Goal: Transaction & Acquisition: Purchase product/service

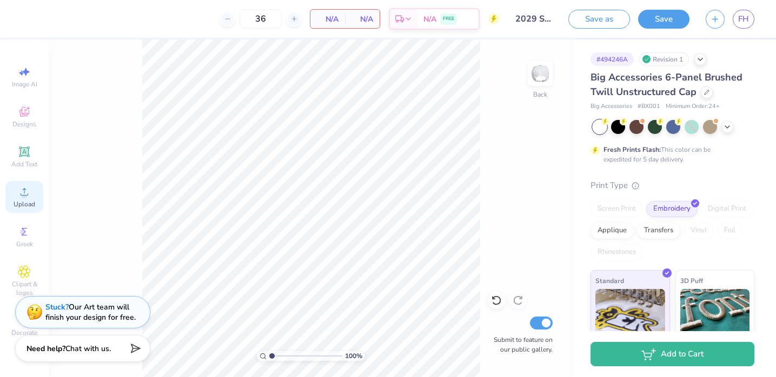
click at [27, 191] on icon at bounding box center [24, 191] width 13 height 13
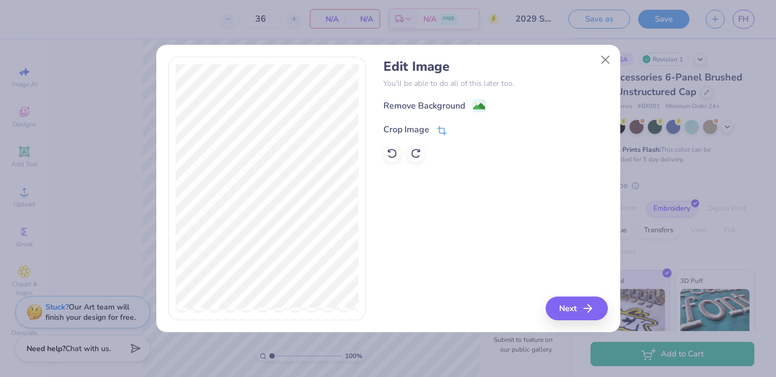
click at [439, 130] on icon at bounding box center [442, 131] width 10 height 10
click at [442, 247] on div "Edit Image You’ll be able to do all of this later too. Remove Background Crop I…" at bounding box center [495, 189] width 224 height 264
click at [564, 304] on div "Edit Image You’ll be able to do all of this later too. Remove Background Crop I…" at bounding box center [495, 189] width 224 height 264
click at [459, 130] on icon at bounding box center [459, 128] width 6 height 6
click at [567, 299] on button "Next" at bounding box center [578, 309] width 62 height 24
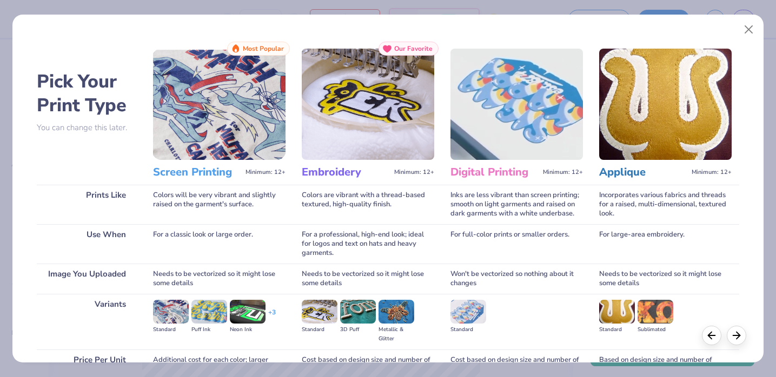
scroll to position [108, 0]
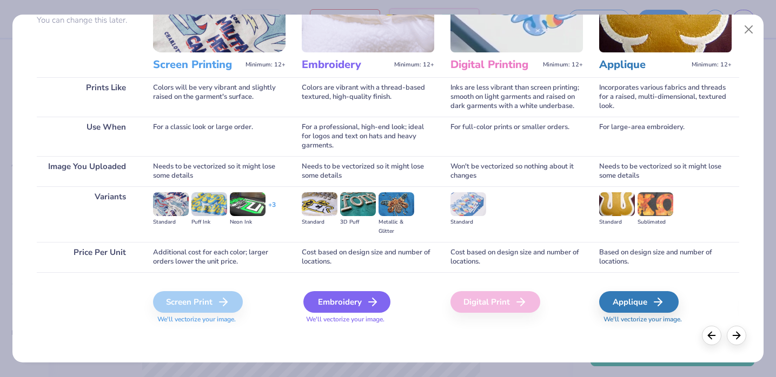
click at [355, 306] on div "Embroidery" at bounding box center [346, 302] width 87 height 22
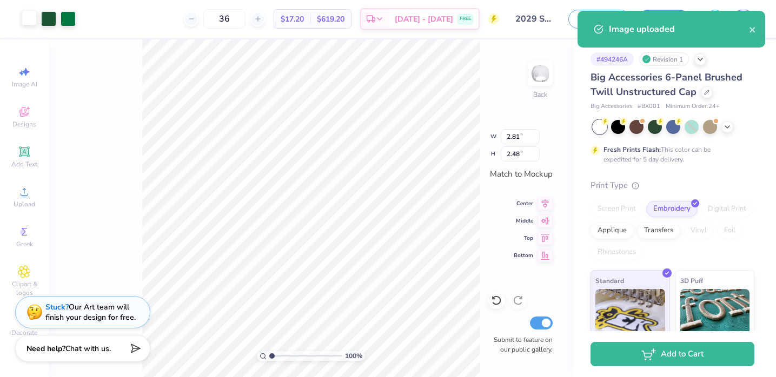
click at [26, 24] on div at bounding box center [29, 17] width 15 height 15
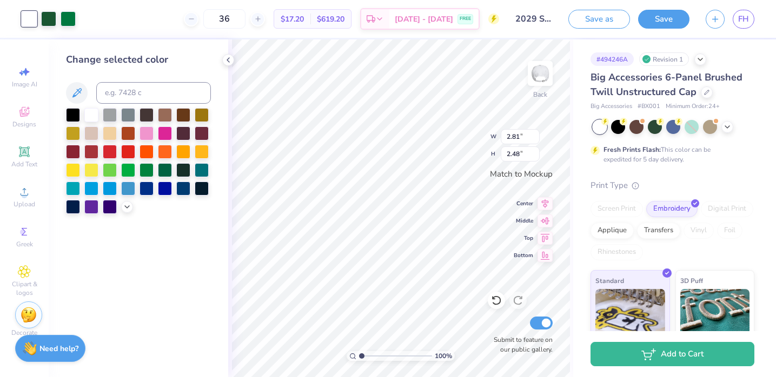
click at [123, 214] on div "Change selected color" at bounding box center [139, 208] width 180 height 338
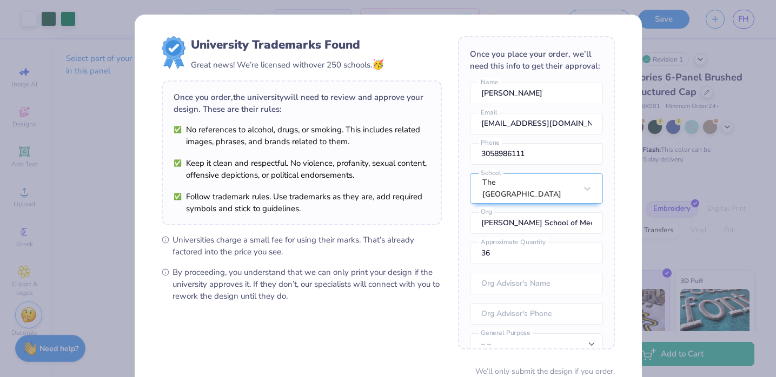
click at [372, 76] on div "University Trademarks Found Great news! We’re licensed with over 250 schools. 🥳…" at bounding box center [302, 169] width 280 height 266
click at [123, 182] on div "University Trademarks Found Great news! We’re licensed with over 250 schools. 🥳…" at bounding box center [388, 188] width 776 height 377
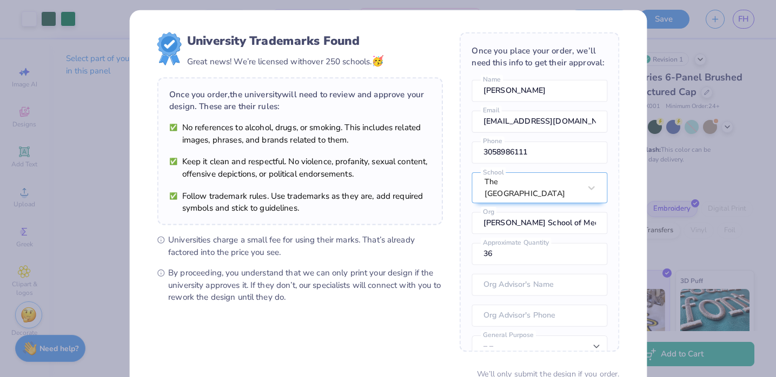
scroll to position [93, 0]
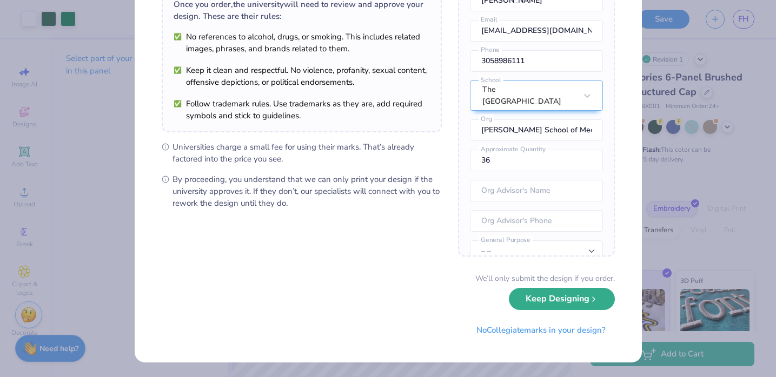
click at [531, 303] on button "Keep Designing" at bounding box center [562, 299] width 106 height 22
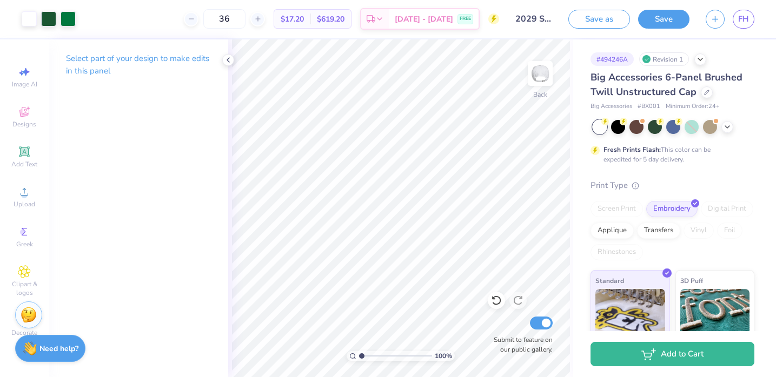
scroll to position [0, 0]
type input "2.81"
type input "2.48"
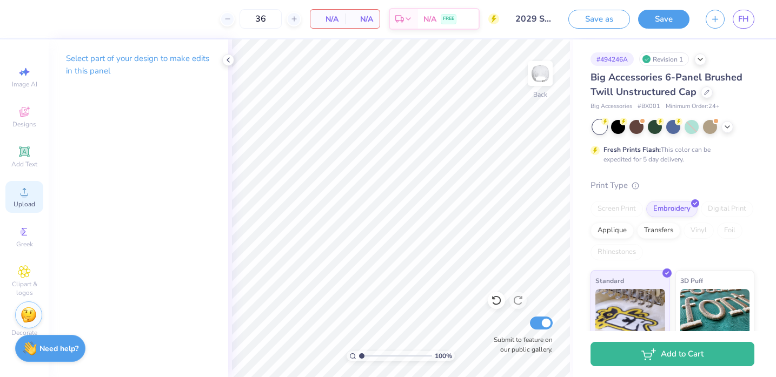
click at [31, 190] on div "Upload" at bounding box center [24, 197] width 38 height 32
click at [159, 212] on div "Select part of your design to make edits in this panel" at bounding box center [139, 208] width 180 height 338
click at [30, 206] on span "Upload" at bounding box center [25, 204] width 22 height 9
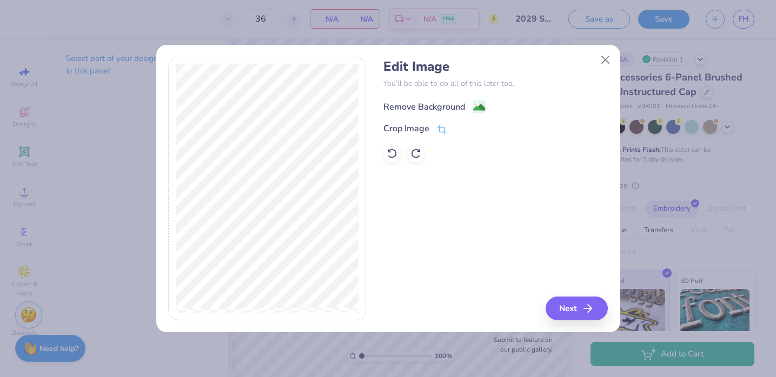
click at [479, 107] on image at bounding box center [479, 108] width 12 height 12
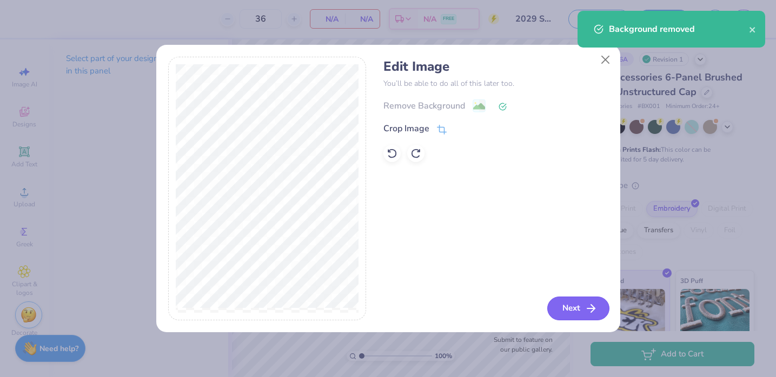
click at [549, 306] on button "Next" at bounding box center [578, 309] width 62 height 24
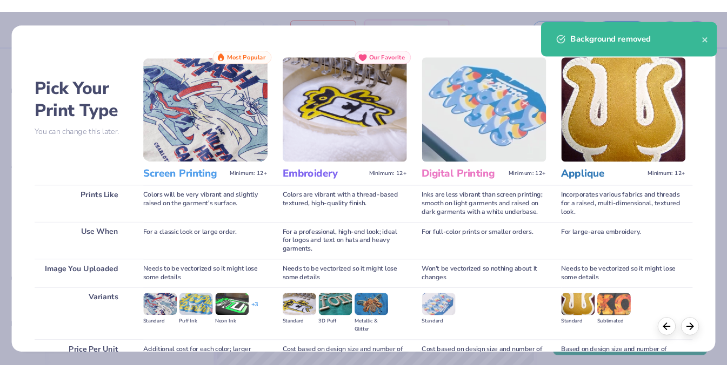
scroll to position [108, 0]
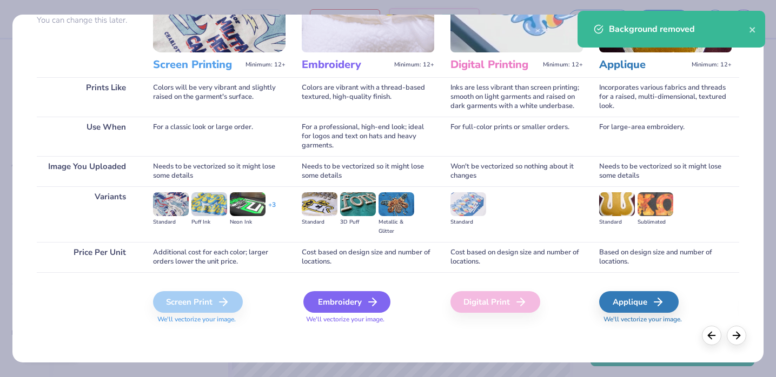
click at [348, 307] on div "Embroidery" at bounding box center [346, 302] width 87 height 22
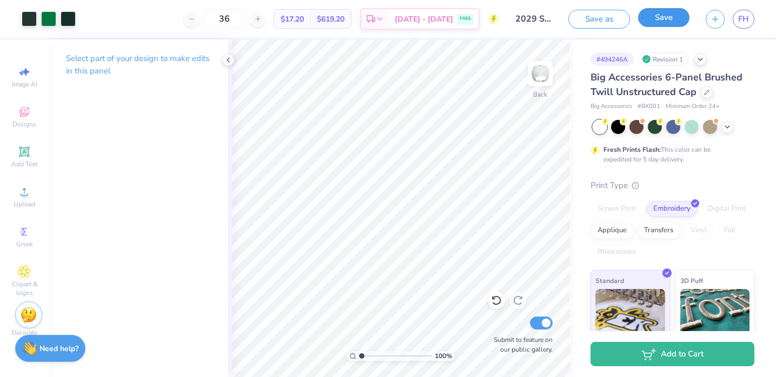
click at [668, 19] on button "Save" at bounding box center [663, 17] width 51 height 19
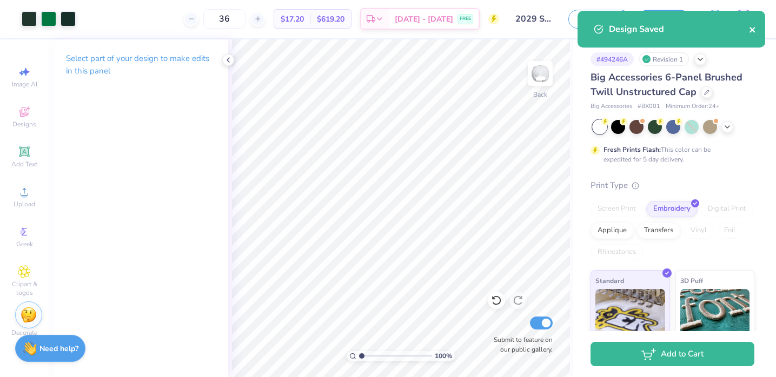
click at [755, 30] on icon "close" at bounding box center [753, 29] width 8 height 9
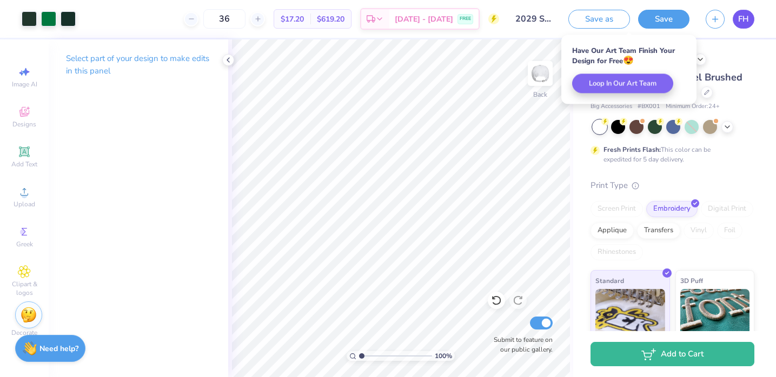
click at [739, 24] on span "FH" at bounding box center [743, 19] width 11 height 12
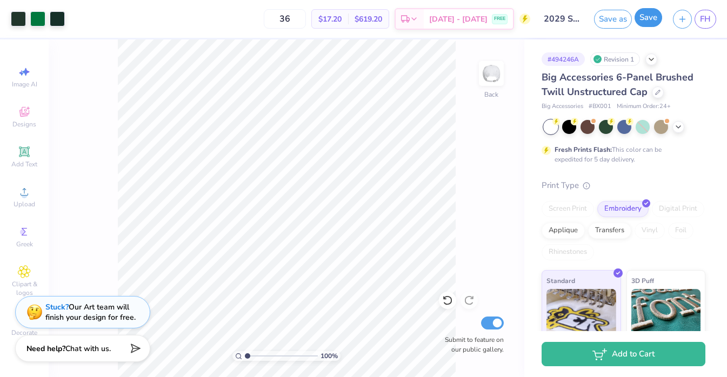
click at [644, 17] on button "Save" at bounding box center [649, 17] width 28 height 19
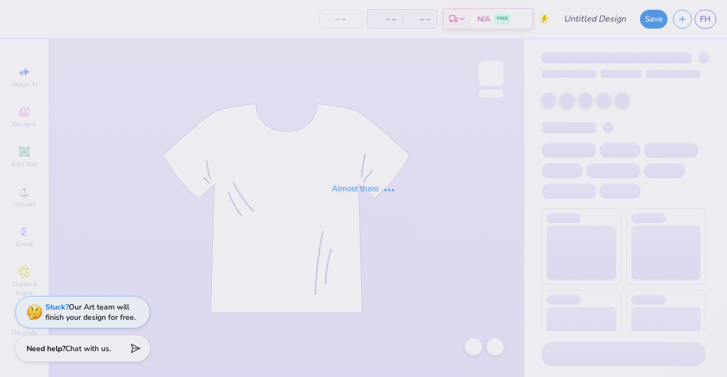
type input "2025 Sale Tshirt"
type input "48"
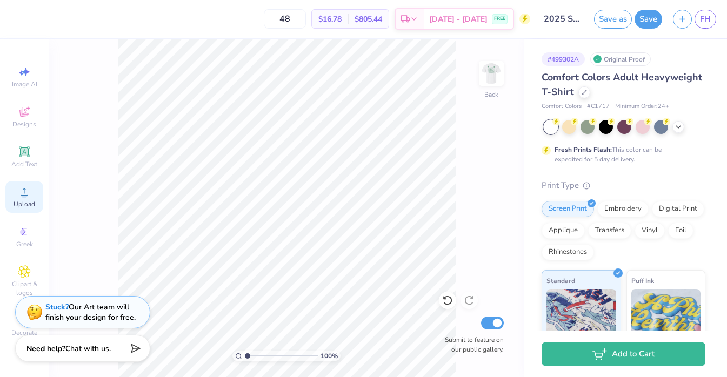
click at [24, 196] on circle at bounding box center [24, 196] width 6 height 6
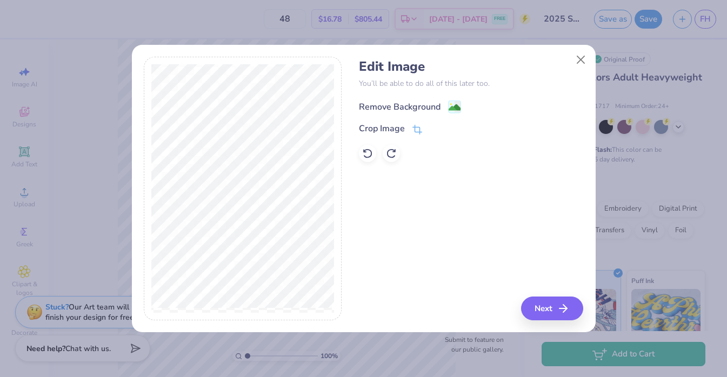
click at [443, 104] on div "Remove Background" at bounding box center [410, 107] width 102 height 14
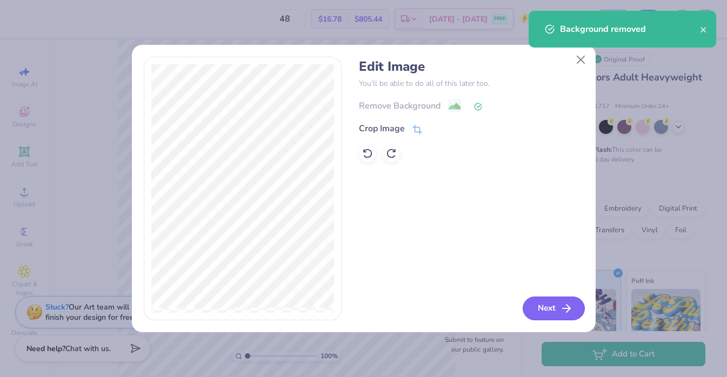
click at [556, 311] on button "Next" at bounding box center [554, 309] width 62 height 24
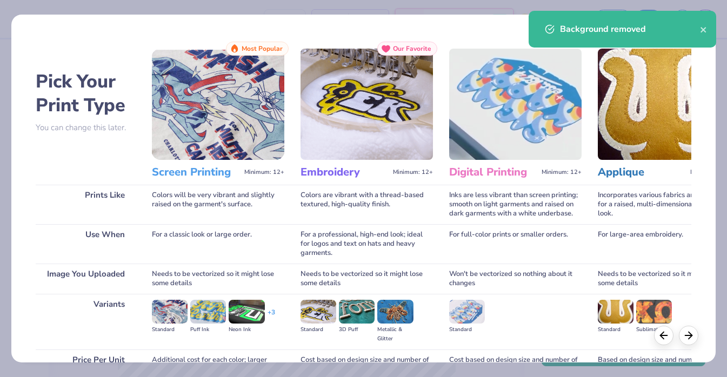
scroll to position [108, 0]
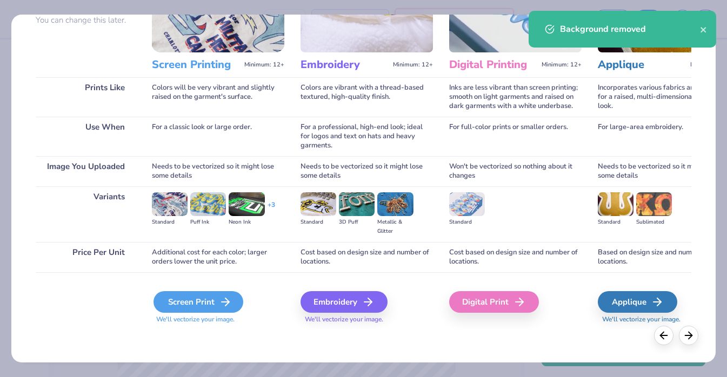
click at [206, 299] on div "Screen Print" at bounding box center [199, 302] width 90 height 22
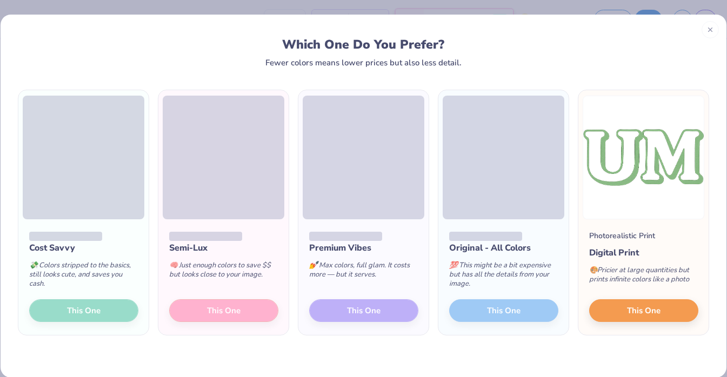
scroll to position [15, 0]
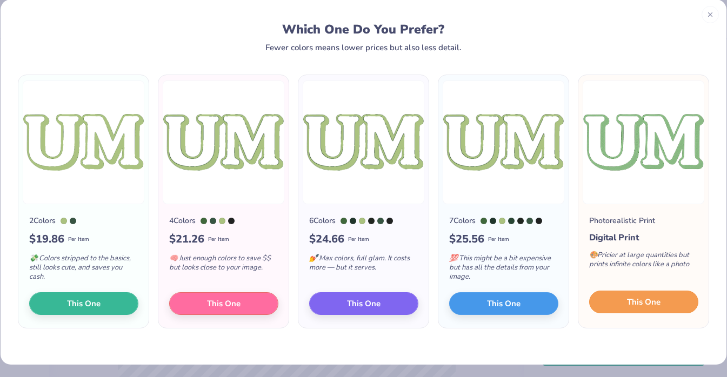
click at [618, 292] on button "This One" at bounding box center [643, 302] width 109 height 23
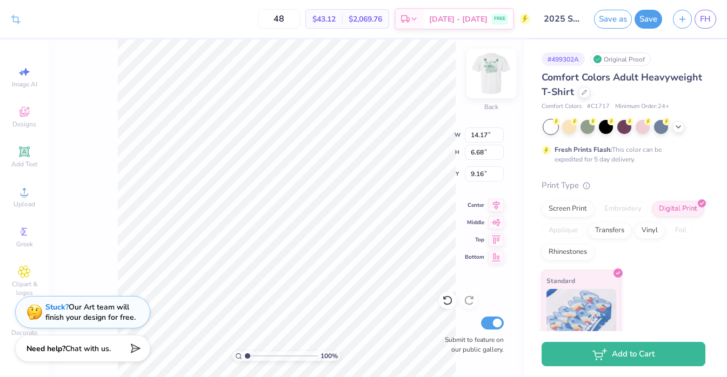
type input "5.42"
type input "2.55"
type input "4.17"
type input "3.28"
type input "1.54"
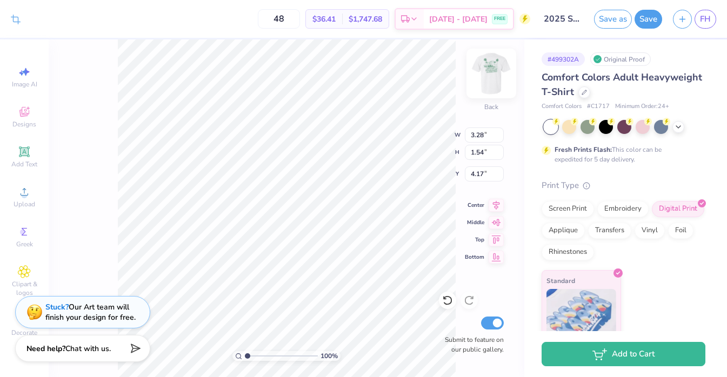
type input "3.00"
click at [496, 64] on img at bounding box center [491, 73] width 43 height 43
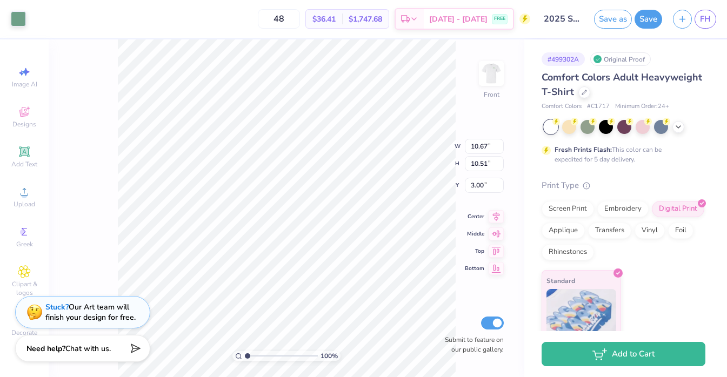
click at [18, 28] on div "Art colors" at bounding box center [13, 19] width 26 height 38
click at [16, 21] on div at bounding box center [18, 17] width 15 height 15
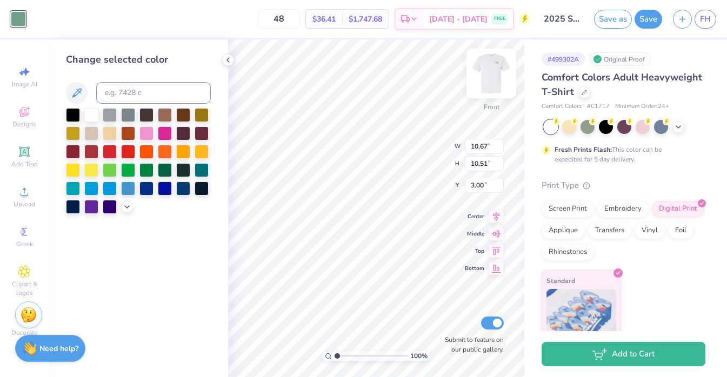
click at [492, 74] on img at bounding box center [491, 73] width 43 height 43
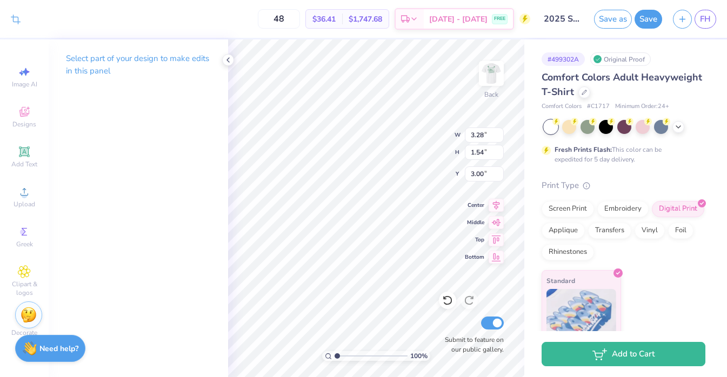
click at [22, 22] on div "Crop Image 48 $36.41 Per Item $1,747.68 Total Est. Delivery Sep 5 - 8 FREE Desi…" at bounding box center [363, 19] width 727 height 38
click at [229, 59] on icon at bounding box center [228, 60] width 9 height 9
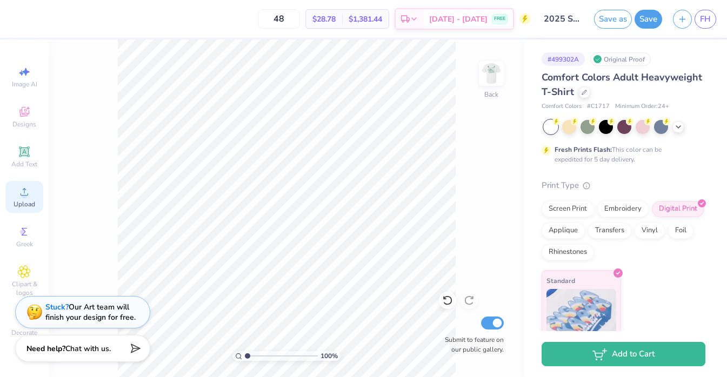
click at [21, 183] on div "Upload" at bounding box center [24, 197] width 38 height 32
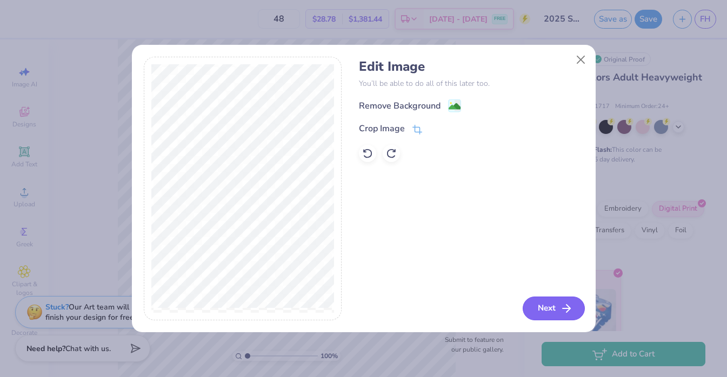
click at [547, 305] on button "Next" at bounding box center [554, 309] width 62 height 24
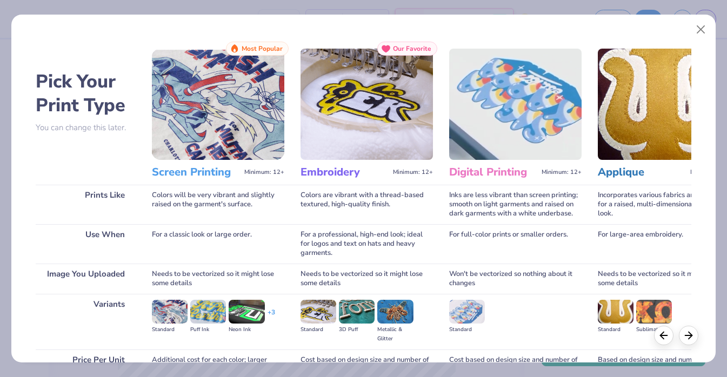
scroll to position [108, 0]
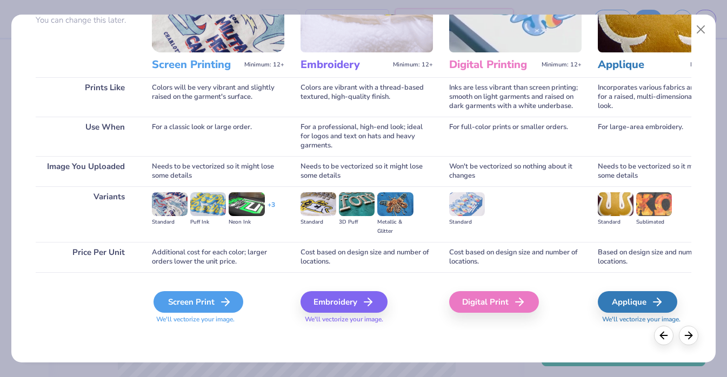
click at [196, 298] on div "Screen Print" at bounding box center [199, 302] width 90 height 22
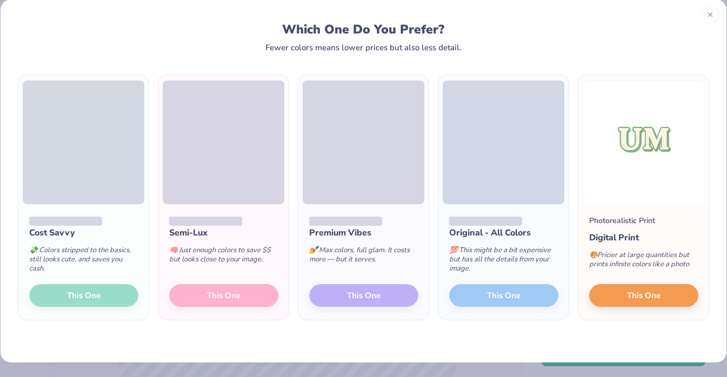
scroll to position [4, 0]
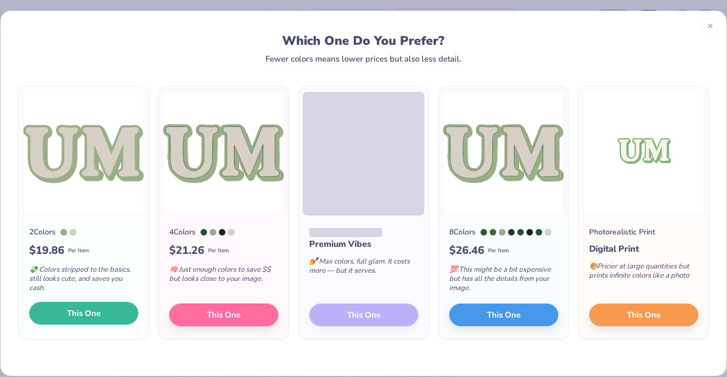
click at [120, 314] on button "This One" at bounding box center [83, 313] width 109 height 23
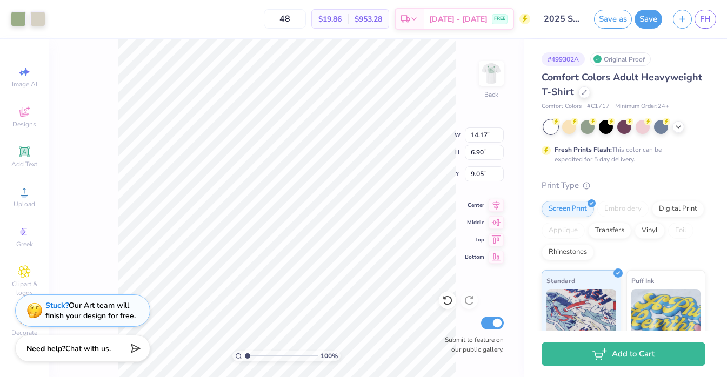
type input "5.27"
type input "2.56"
type input "3.83"
type input "1.87"
type input "3.00"
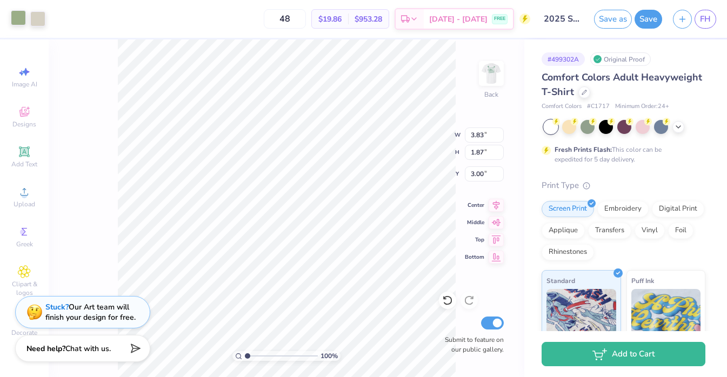
click at [15, 20] on div at bounding box center [18, 17] width 15 height 15
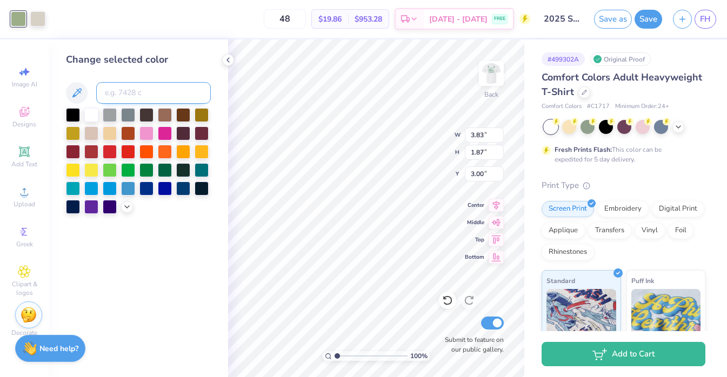
click at [128, 88] on input at bounding box center [153, 93] width 115 height 22
type input "556"
click at [41, 15] on div at bounding box center [37, 17] width 15 height 15
click at [91, 114] on div at bounding box center [91, 114] width 14 height 14
click at [14, 18] on div at bounding box center [18, 17] width 15 height 15
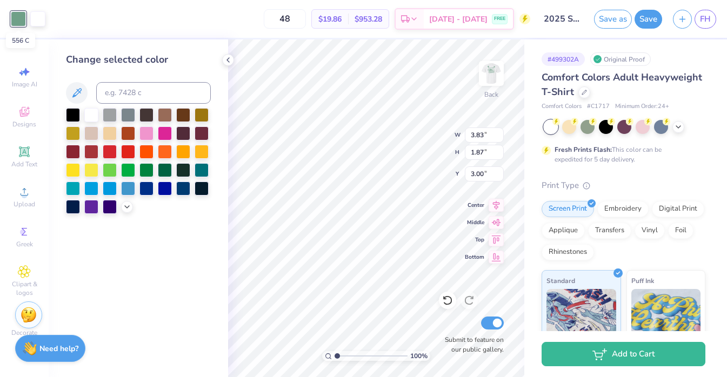
click at [23, 18] on div at bounding box center [18, 18] width 15 height 15
click at [139, 92] on input at bounding box center [153, 93] width 115 height 22
click at [49, 22] on div "Art colors 48 $19.86 Per Item $953.28 Total Est. Delivery Sep 5 - 8 FREE Design…" at bounding box center [363, 19] width 727 height 38
click at [36, 22] on div at bounding box center [37, 17] width 15 height 15
click at [213, 80] on div "Change selected color" at bounding box center [139, 208] width 180 height 338
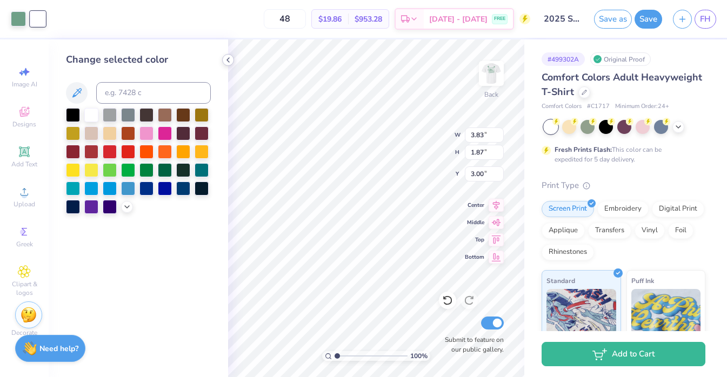
click at [226, 56] on icon at bounding box center [228, 60] width 9 height 9
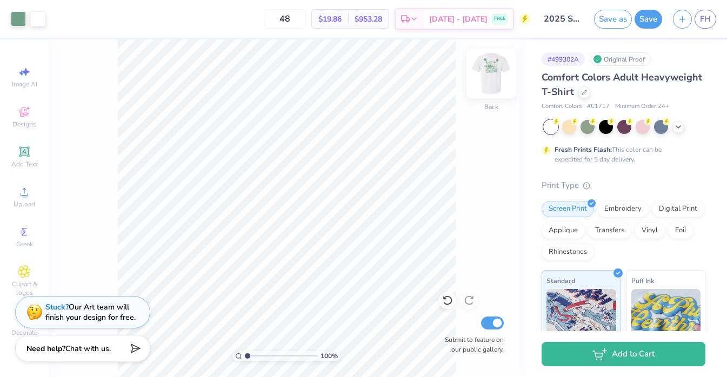
click at [486, 78] on img at bounding box center [491, 73] width 43 height 43
click at [487, 77] on img at bounding box center [491, 73] width 43 height 43
click at [26, 202] on span "Upload" at bounding box center [25, 204] width 22 height 9
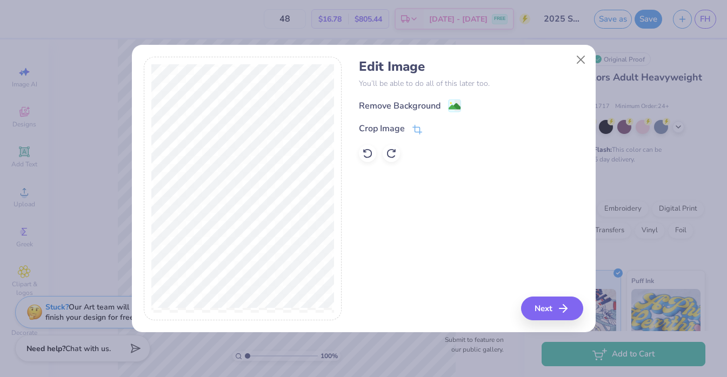
click at [440, 110] on div "Remove Background" at bounding box center [400, 106] width 82 height 13
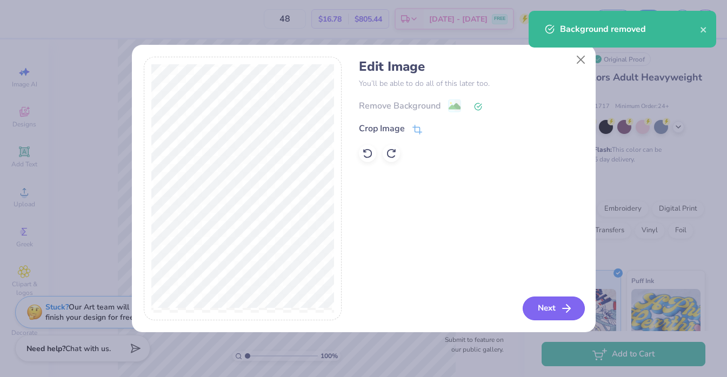
click at [538, 308] on button "Next" at bounding box center [554, 309] width 62 height 24
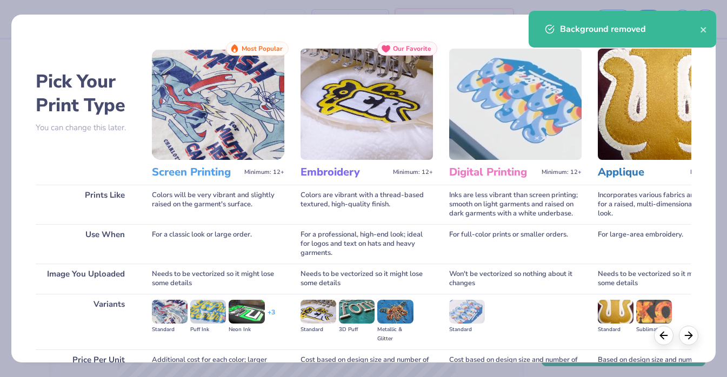
scroll to position [108, 0]
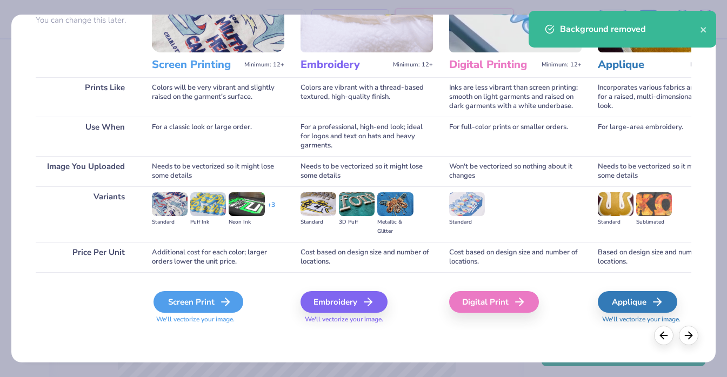
click at [180, 296] on div "Screen Print" at bounding box center [199, 302] width 90 height 22
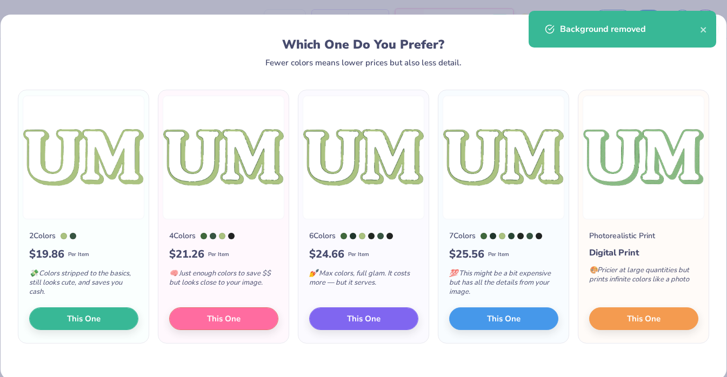
click at [77, 301] on div "💸 Colors stripped to the basics, still looks cute, and saves you cash." at bounding box center [83, 285] width 109 height 45
click at [71, 319] on span "This One" at bounding box center [84, 318] width 34 height 12
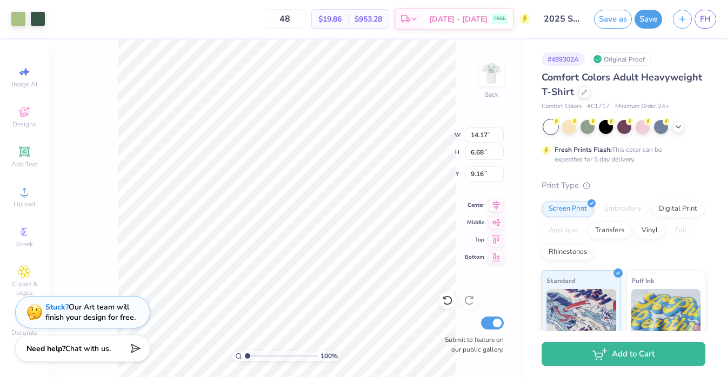
type input "3.59"
type input "1.69"
type input "3.00"
click at [13, 21] on div at bounding box center [18, 17] width 15 height 15
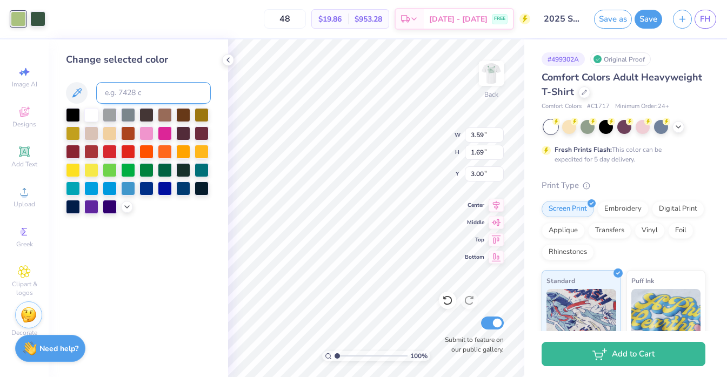
click at [131, 98] on input at bounding box center [153, 93] width 115 height 22
type input "556"
click at [34, 21] on div at bounding box center [37, 17] width 15 height 15
click at [134, 99] on input at bounding box center [153, 93] width 115 height 22
type input "556"
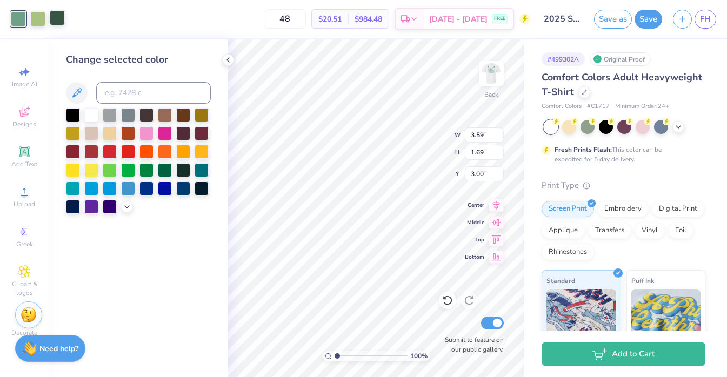
click at [50, 24] on div at bounding box center [57, 17] width 15 height 15
click at [36, 18] on div at bounding box center [37, 17] width 15 height 15
click at [113, 84] on input at bounding box center [153, 93] width 115 height 22
type input "556"
click at [45, 16] on div at bounding box center [37, 17] width 15 height 15
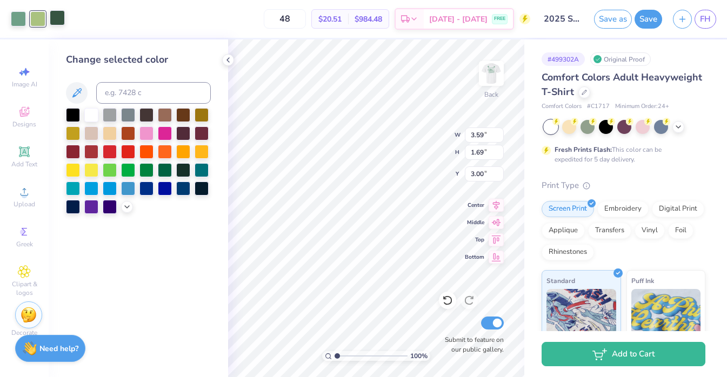
click at [60, 16] on div at bounding box center [57, 17] width 15 height 15
click at [60, 16] on div at bounding box center [57, 18] width 15 height 15
click at [228, 63] on icon at bounding box center [228, 60] width 9 height 9
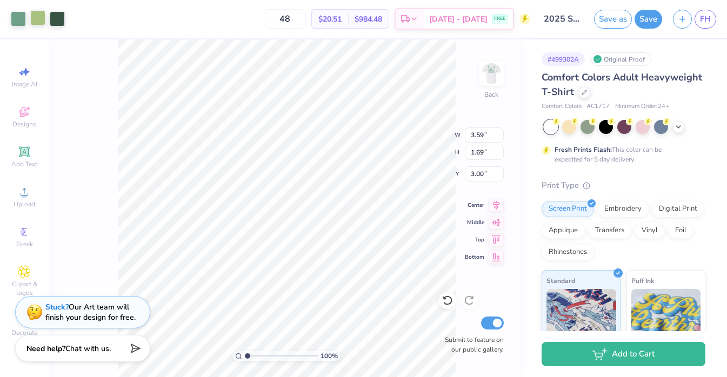
click at [38, 16] on div at bounding box center [37, 17] width 15 height 15
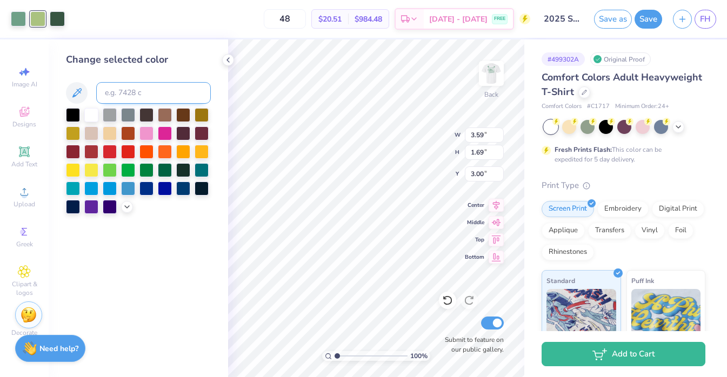
click at [119, 94] on input at bounding box center [153, 93] width 115 height 22
type input "556"
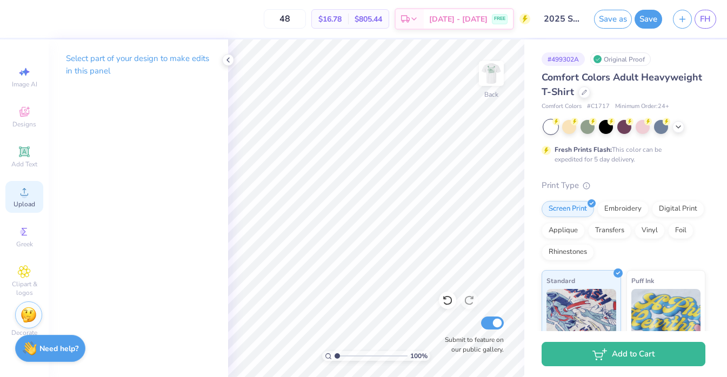
click at [21, 198] on div "Upload" at bounding box center [24, 197] width 38 height 32
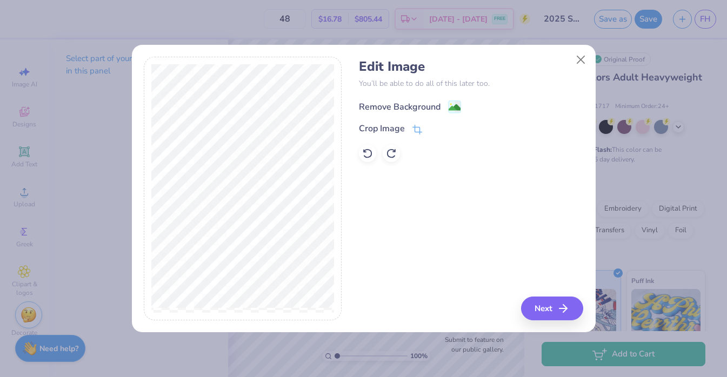
click at [446, 108] on div "Remove Background" at bounding box center [410, 107] width 102 height 14
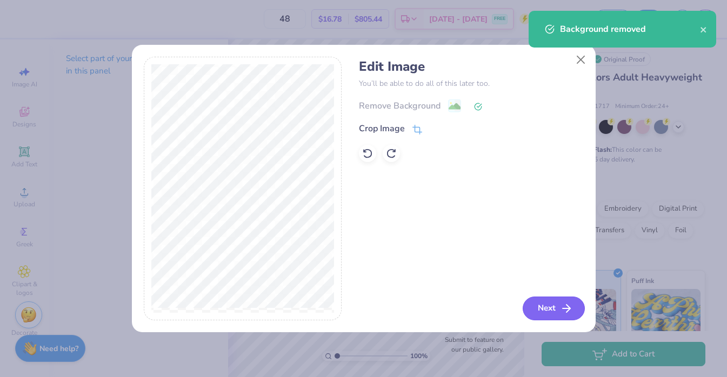
click at [532, 304] on button "Next" at bounding box center [554, 309] width 62 height 24
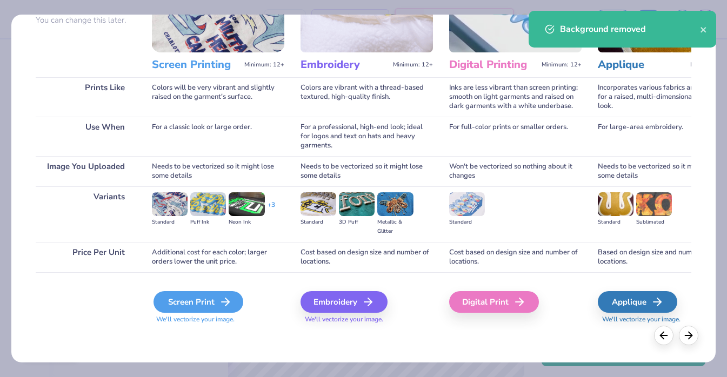
click at [200, 304] on div "Screen Print" at bounding box center [199, 302] width 90 height 22
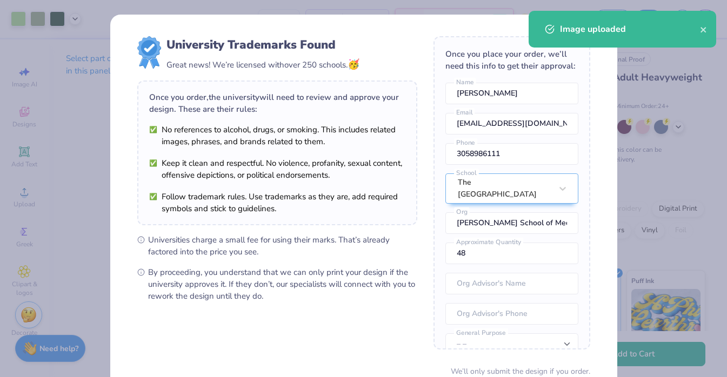
scroll to position [93, 0]
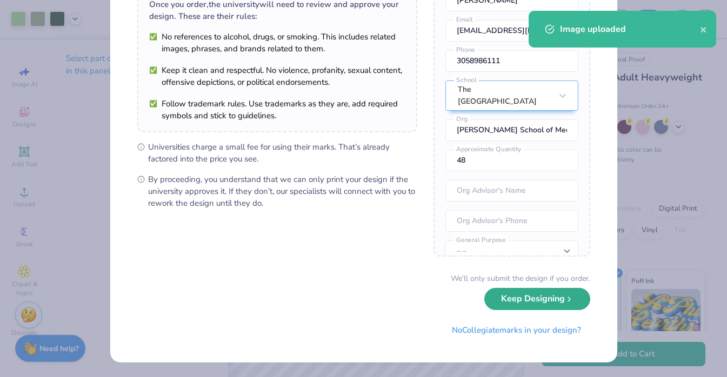
click at [513, 309] on button "Keep Designing" at bounding box center [538, 299] width 106 height 22
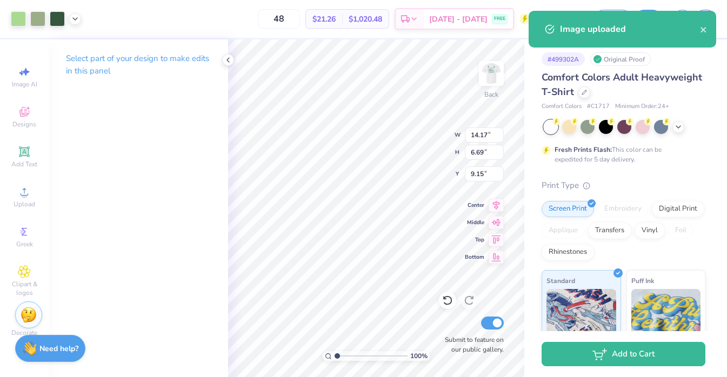
scroll to position [0, 0]
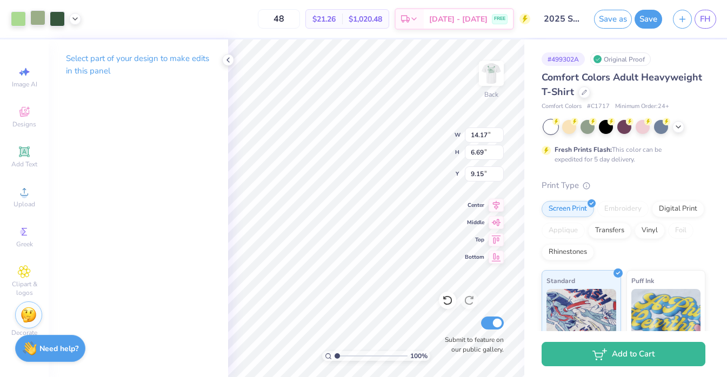
click at [38, 19] on div at bounding box center [37, 17] width 15 height 15
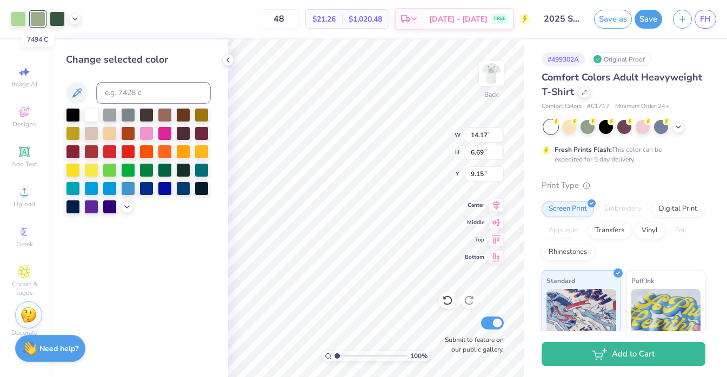
drag, startPoint x: 38, startPoint y: 19, endPoint x: 31, endPoint y: 21, distance: 7.2
click at [31, 21] on div at bounding box center [37, 18] width 15 height 15
click at [39, 21] on div at bounding box center [37, 18] width 15 height 15
click at [80, 15] on div at bounding box center [46, 18] width 70 height 15
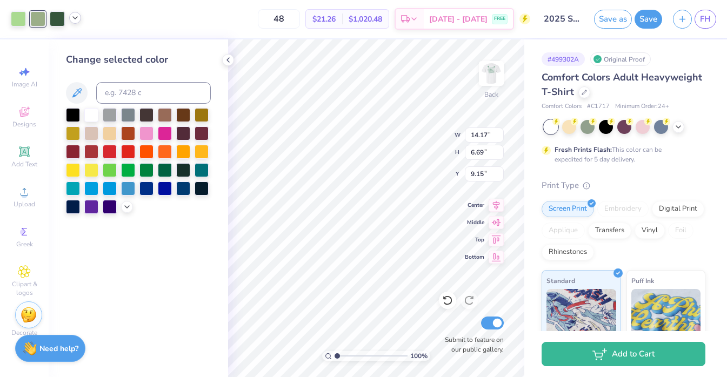
click at [76, 17] on icon at bounding box center [75, 18] width 9 height 9
click at [105, 15] on div "48 $21.26 Per Item $1,020.48 Total Est. Delivery Sep 5 - 8 FREE" at bounding box center [309, 19] width 444 height 38
click at [124, 94] on input at bounding box center [153, 93] width 115 height 22
type input "556"
click at [57, 17] on div at bounding box center [57, 17] width 15 height 15
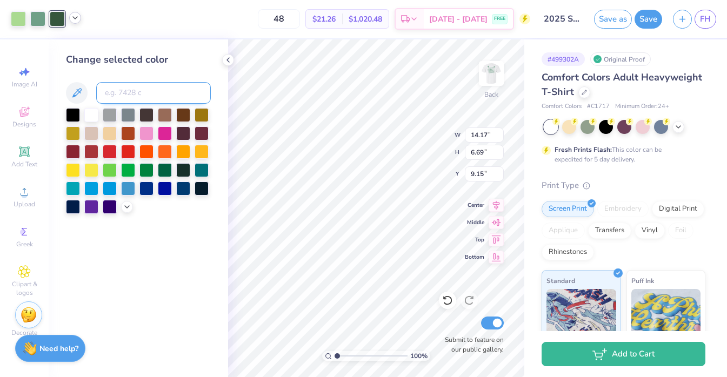
click at [114, 89] on input at bounding box center [153, 93] width 115 height 22
type input "556"
click at [36, 14] on div at bounding box center [37, 18] width 15 height 15
click at [94, 105] on div "Change selected color" at bounding box center [138, 133] width 145 height 162
click at [94, 109] on div at bounding box center [91, 114] width 14 height 14
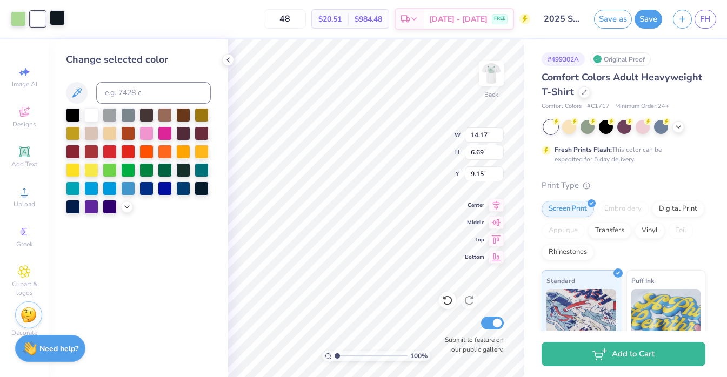
click at [58, 16] on div at bounding box center [57, 17] width 15 height 15
click at [119, 102] on input at bounding box center [153, 93] width 115 height 22
type input "556"
drag, startPoint x: 14, startPoint y: 15, endPoint x: 24, endPoint y: 24, distance: 13.9
click at [14, 16] on div at bounding box center [18, 17] width 15 height 15
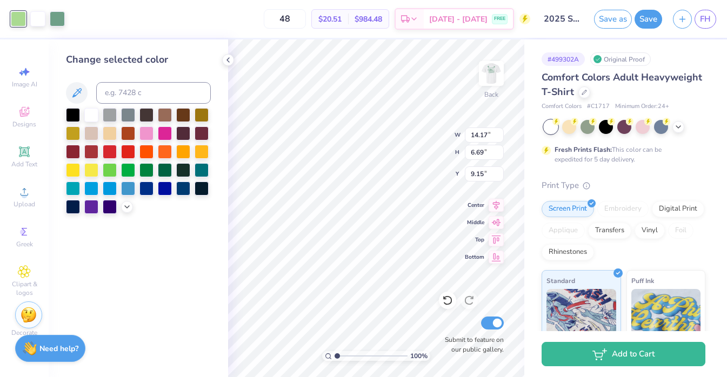
click at [130, 105] on div "Change selected color" at bounding box center [138, 133] width 145 height 162
click at [130, 99] on input at bounding box center [153, 93] width 115 height 22
type input "556"
click at [39, 16] on div at bounding box center [37, 17] width 15 height 15
click at [130, 93] on input at bounding box center [153, 93] width 115 height 22
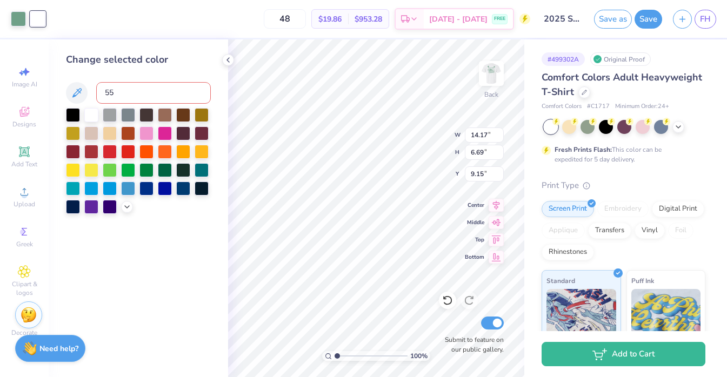
type input "556"
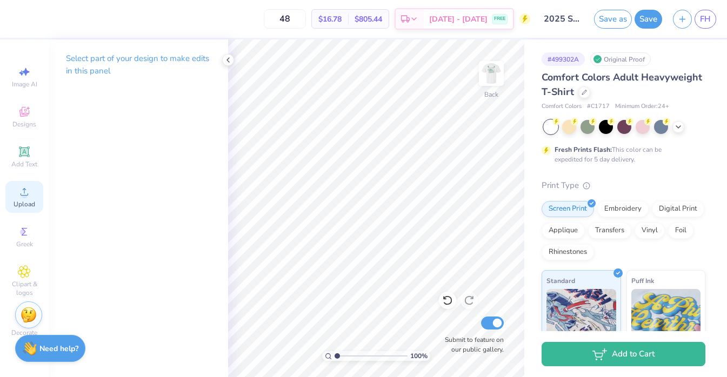
click at [22, 195] on circle at bounding box center [24, 196] width 6 height 6
